Goal: Check status: Check status

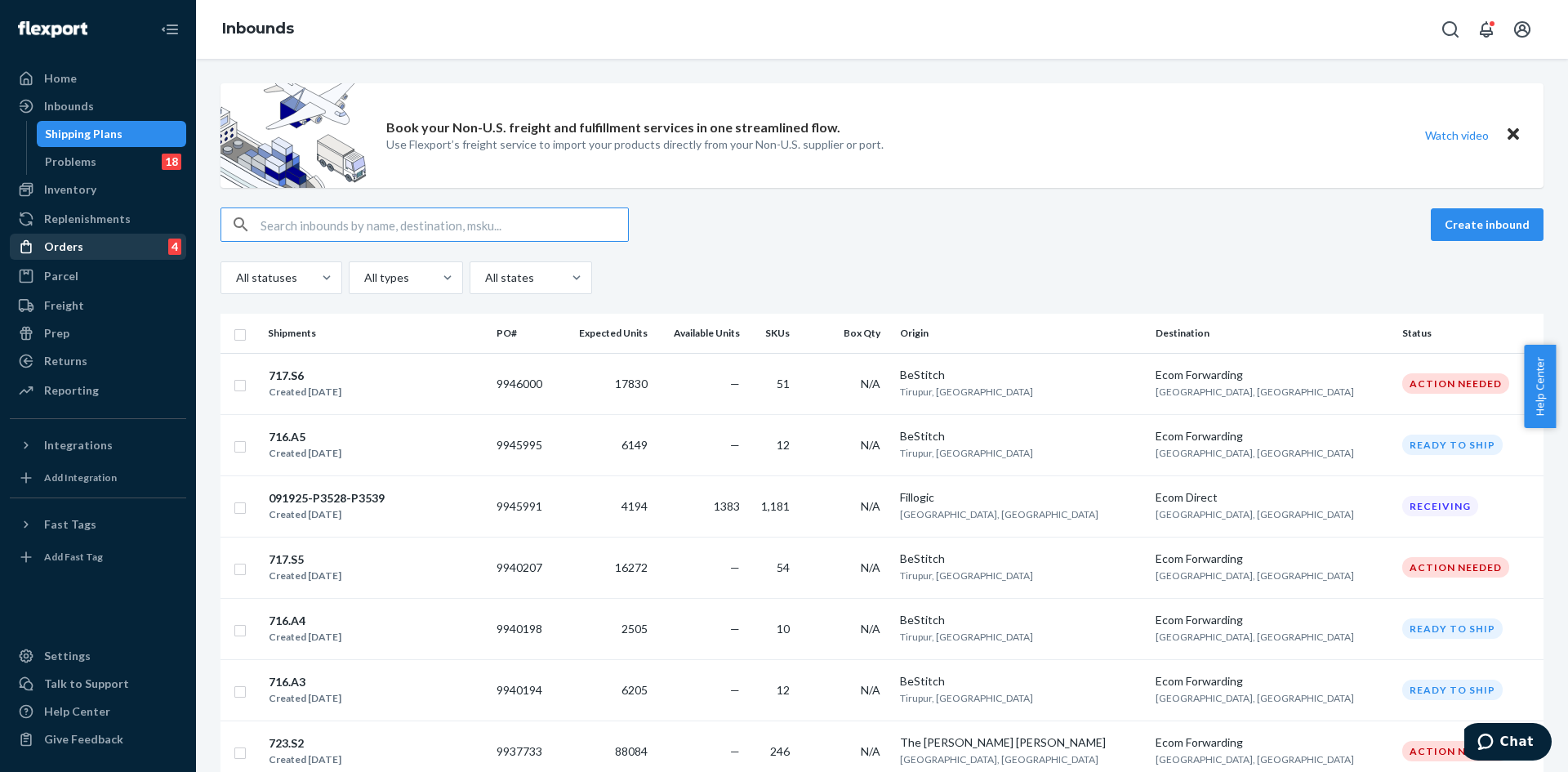
click at [73, 247] on div "Orders" at bounding box center [63, 247] width 39 height 16
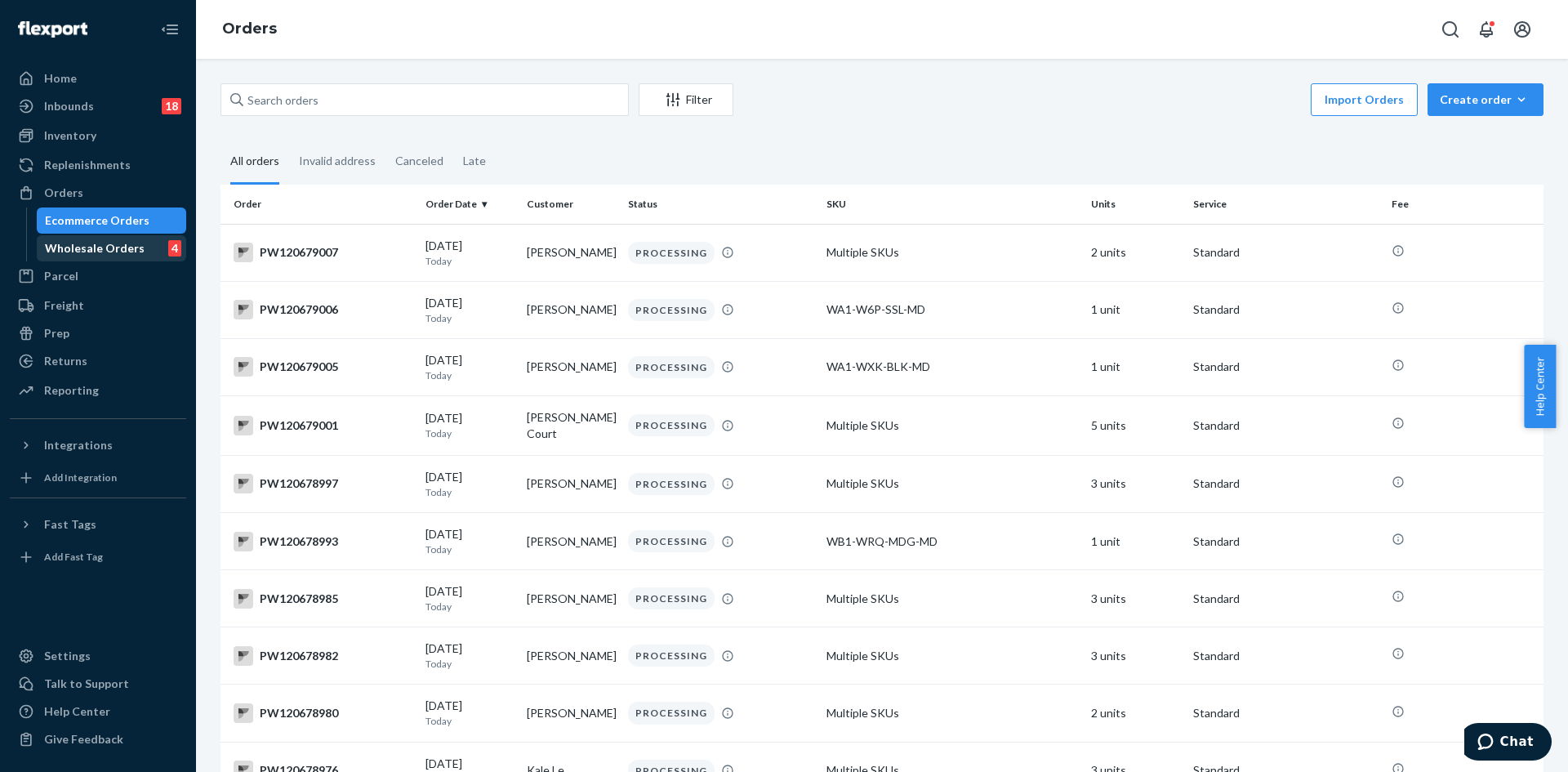
click at [125, 244] on div "Wholesale Orders" at bounding box center [94, 249] width 100 height 16
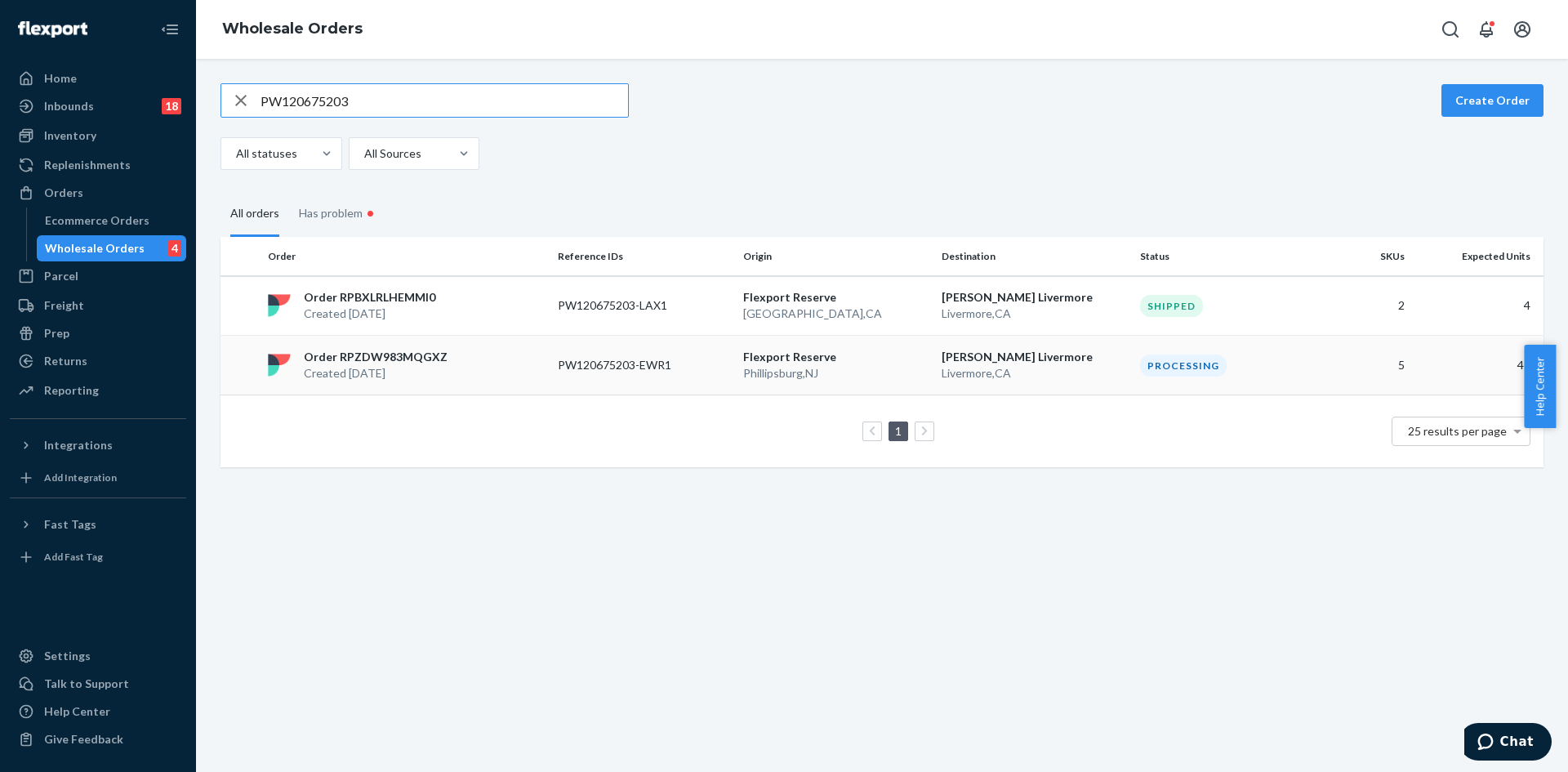
type input "PW120675203"
click at [496, 362] on div "Order RPZDW983MQGXZ Created [DATE]" at bounding box center [406, 365] width 290 height 33
click at [411, 295] on p "Order RPBXLRLHEMMI0" at bounding box center [369, 297] width 132 height 16
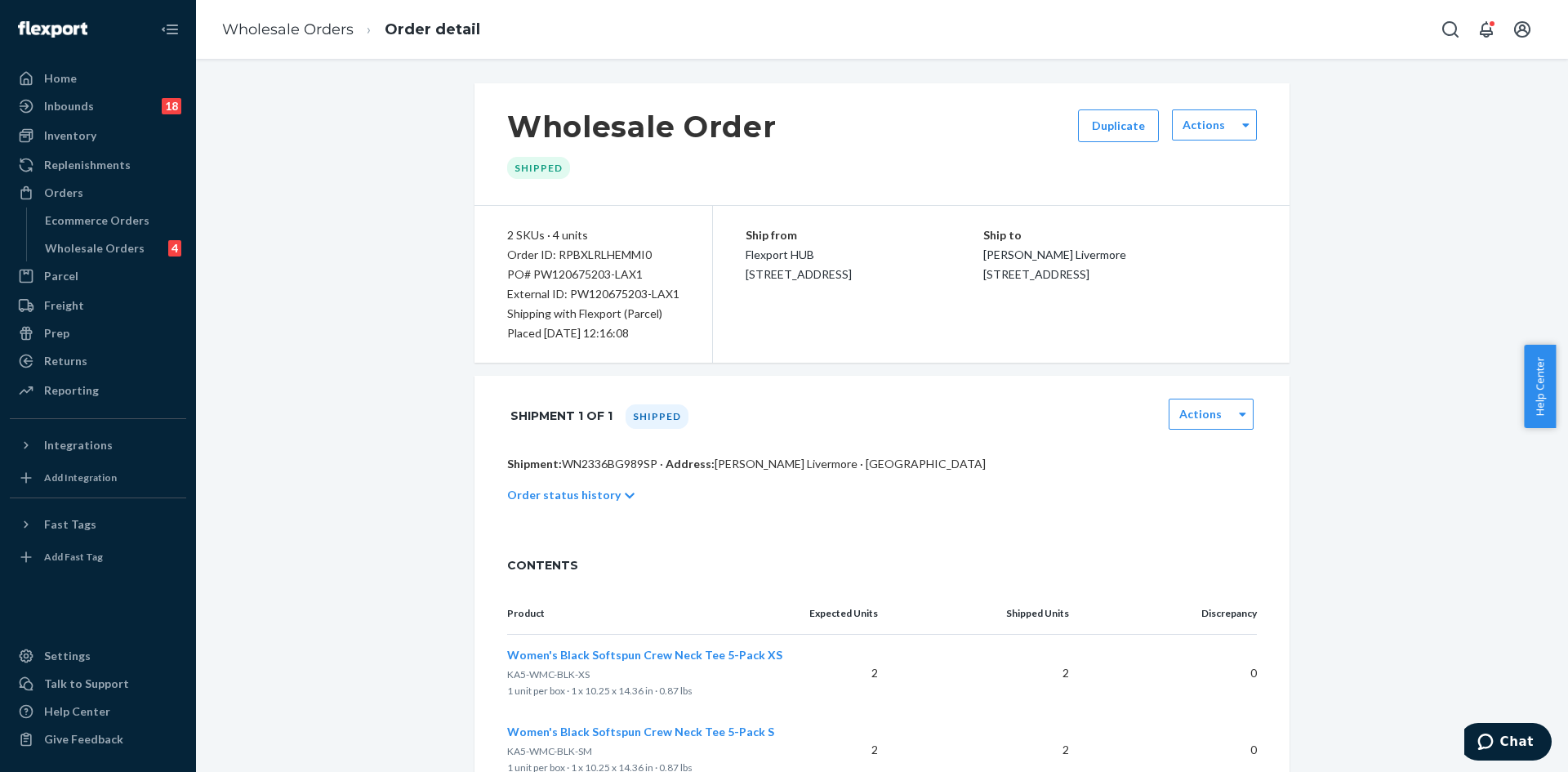
scroll to position [195, 0]
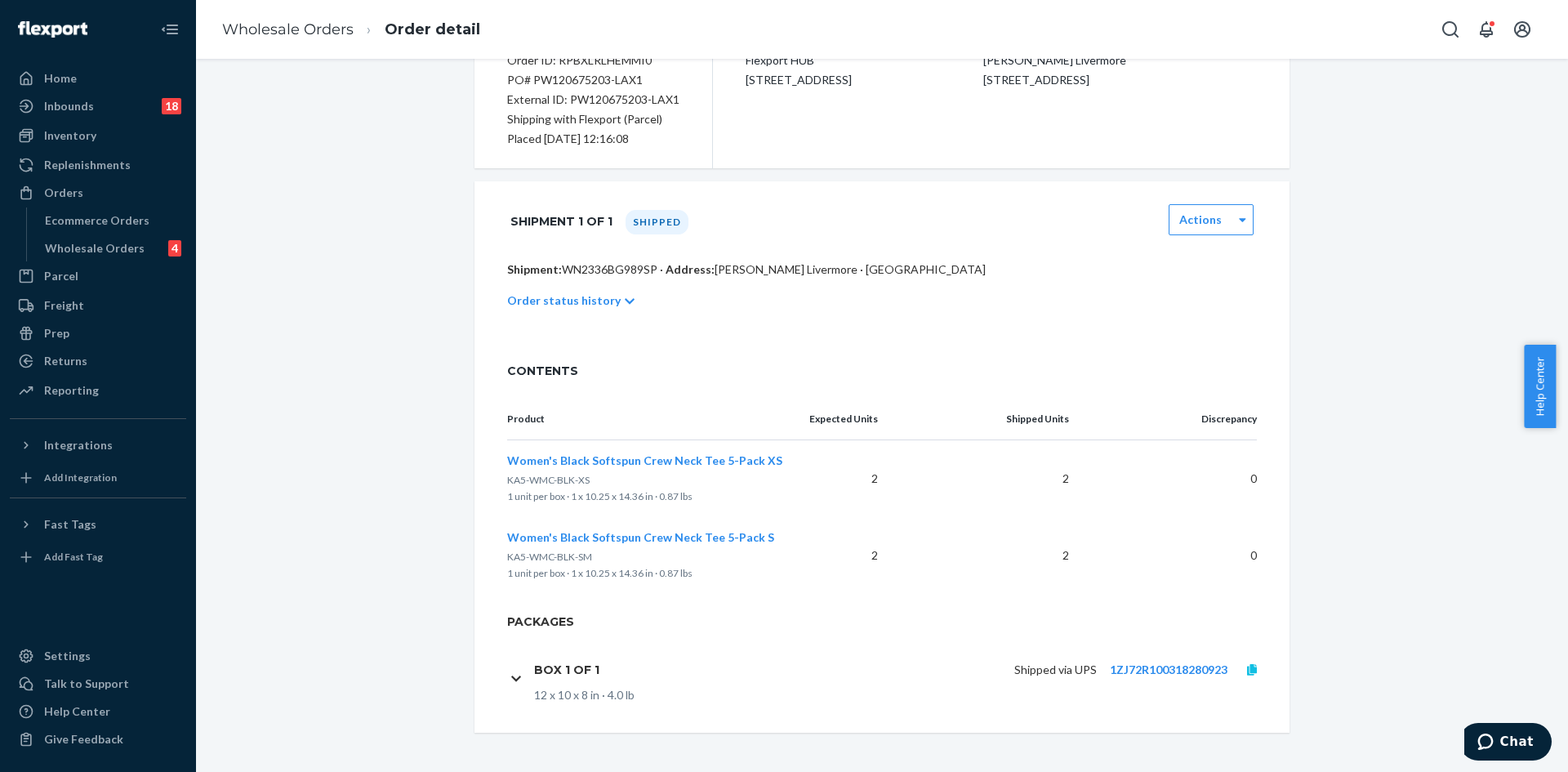
click at [1248, 671] on icon at bounding box center [1252, 670] width 10 height 12
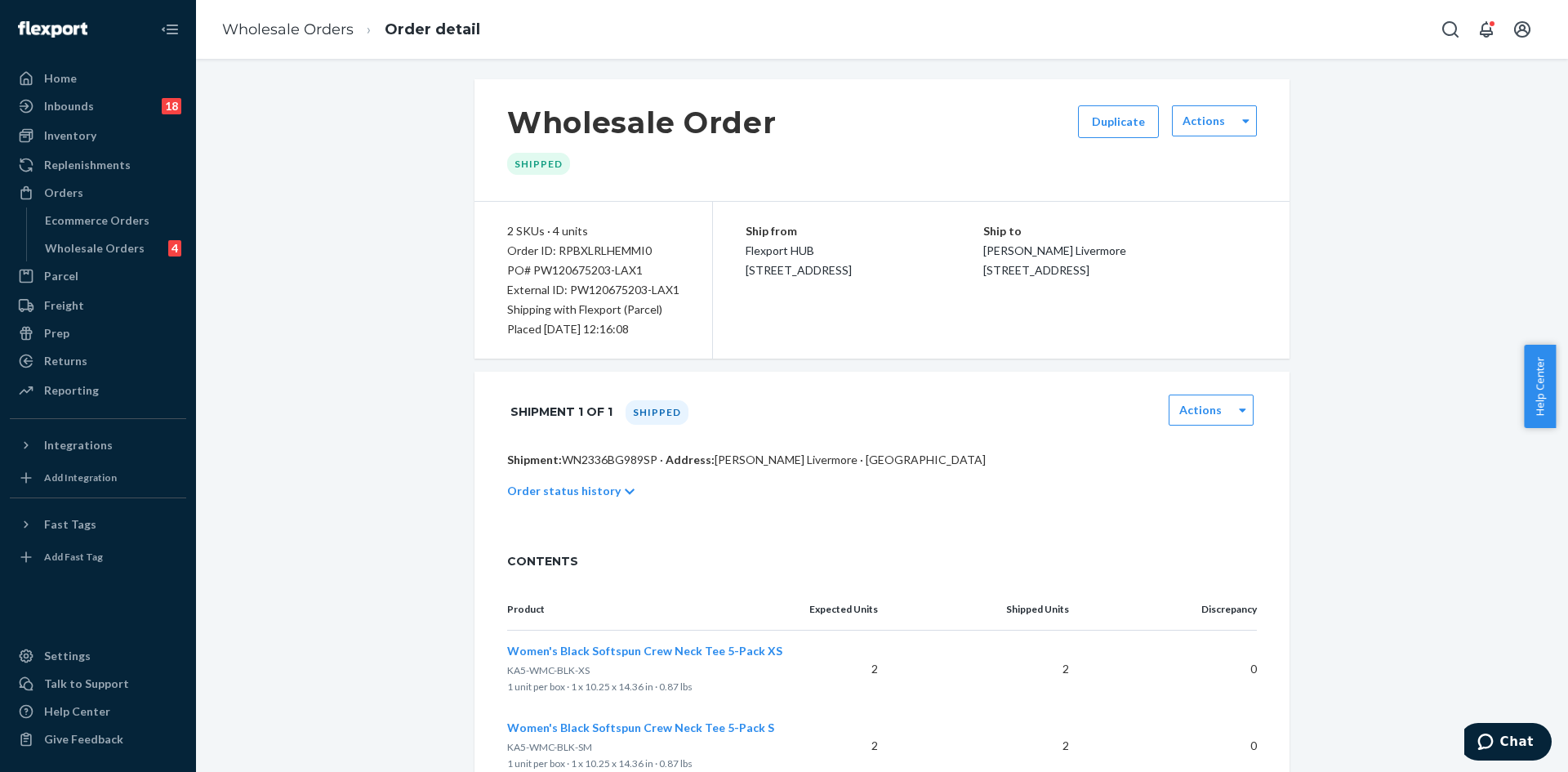
scroll to position [0, 0]
